Goal: Task Accomplishment & Management: Use online tool/utility

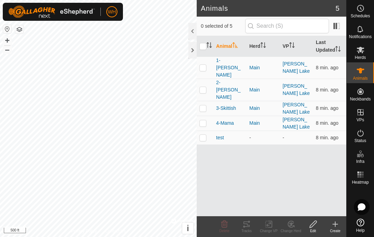
click at [204, 65] on p-checkbox at bounding box center [202, 68] width 7 height 6
checkbox input "true"
click at [248, 230] on div "Tracks" at bounding box center [246, 230] width 22 height 5
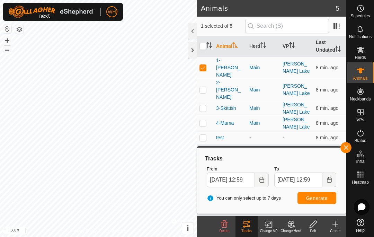
click at [199, 81] on td at bounding box center [205, 90] width 17 height 22
checkbox input "true"
click at [204, 105] on p-checkbox at bounding box center [202, 108] width 7 height 6
checkbox input "true"
click at [208, 116] on td at bounding box center [205, 123] width 17 height 15
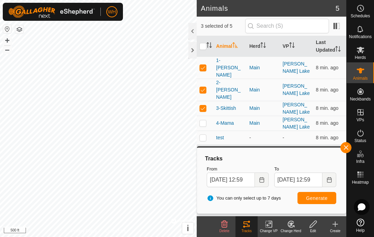
checkbox input "true"
click at [201, 65] on p-checkbox at bounding box center [202, 68] width 7 height 6
checkbox input "false"
click at [328, 196] on button "Generate" at bounding box center [316, 198] width 39 height 12
click at [204, 87] on p-checkbox at bounding box center [202, 90] width 7 height 6
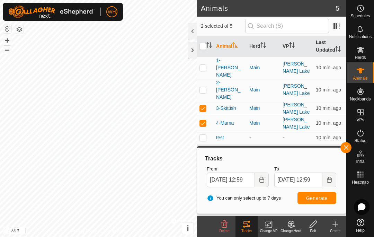
checkbox input "false"
click at [207, 101] on td at bounding box center [205, 108] width 17 height 15
click at [205, 105] on p-checkbox at bounding box center [202, 108] width 7 height 6
checkbox input "false"
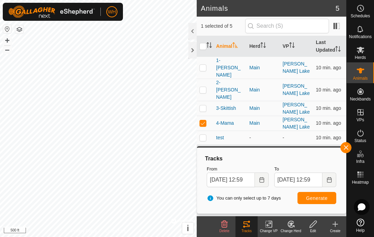
click at [207, 116] on td at bounding box center [205, 123] width 17 height 15
checkbox input "false"
